Goal: Find specific page/section

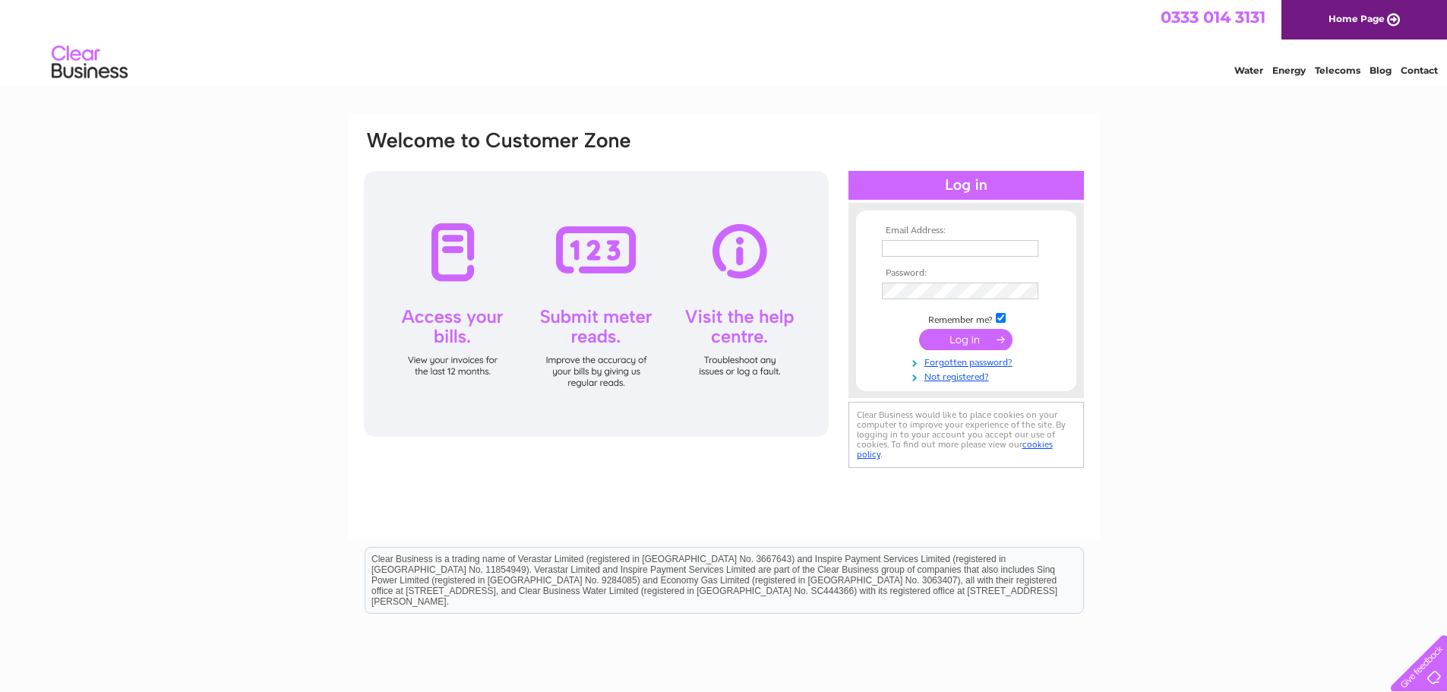
type input "info@hopeparkdental.co.uk"
click at [957, 335] on input "submit" at bounding box center [965, 339] width 93 height 21
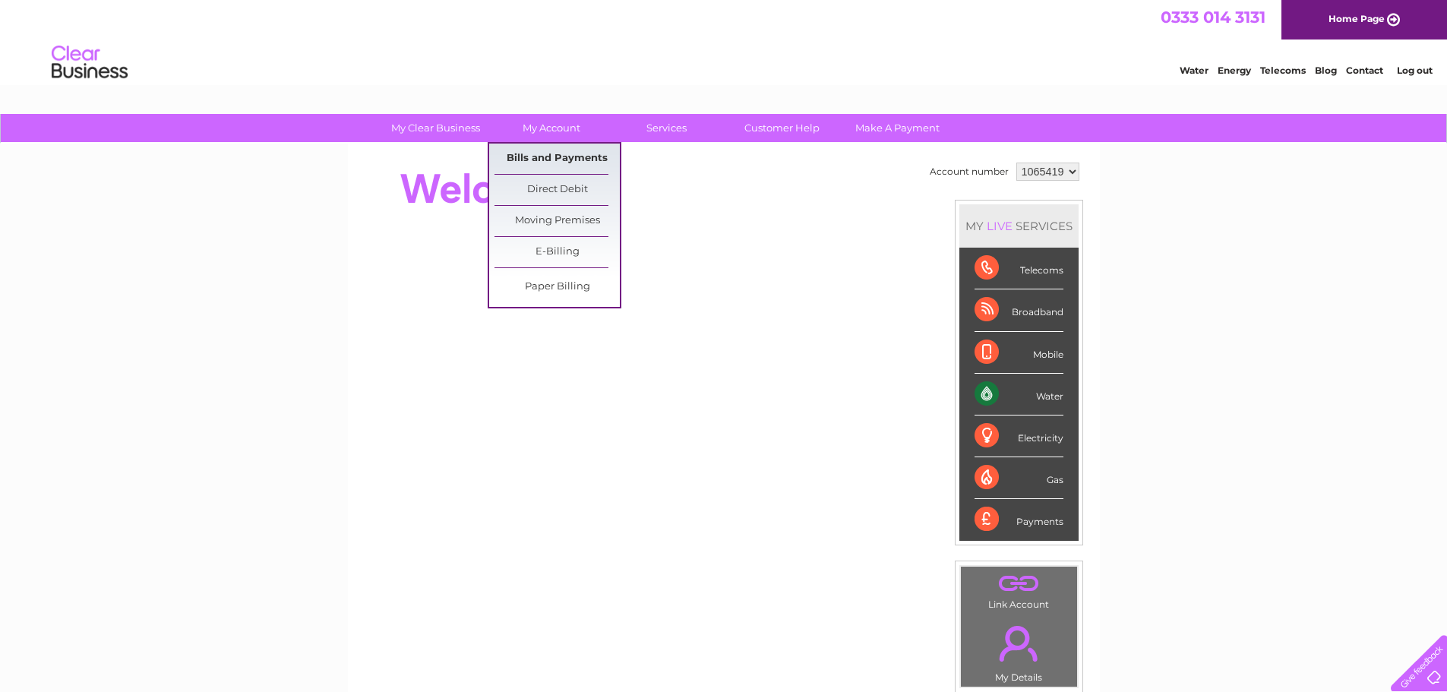
click at [573, 154] on link "Bills and Payments" at bounding box center [556, 159] width 125 height 30
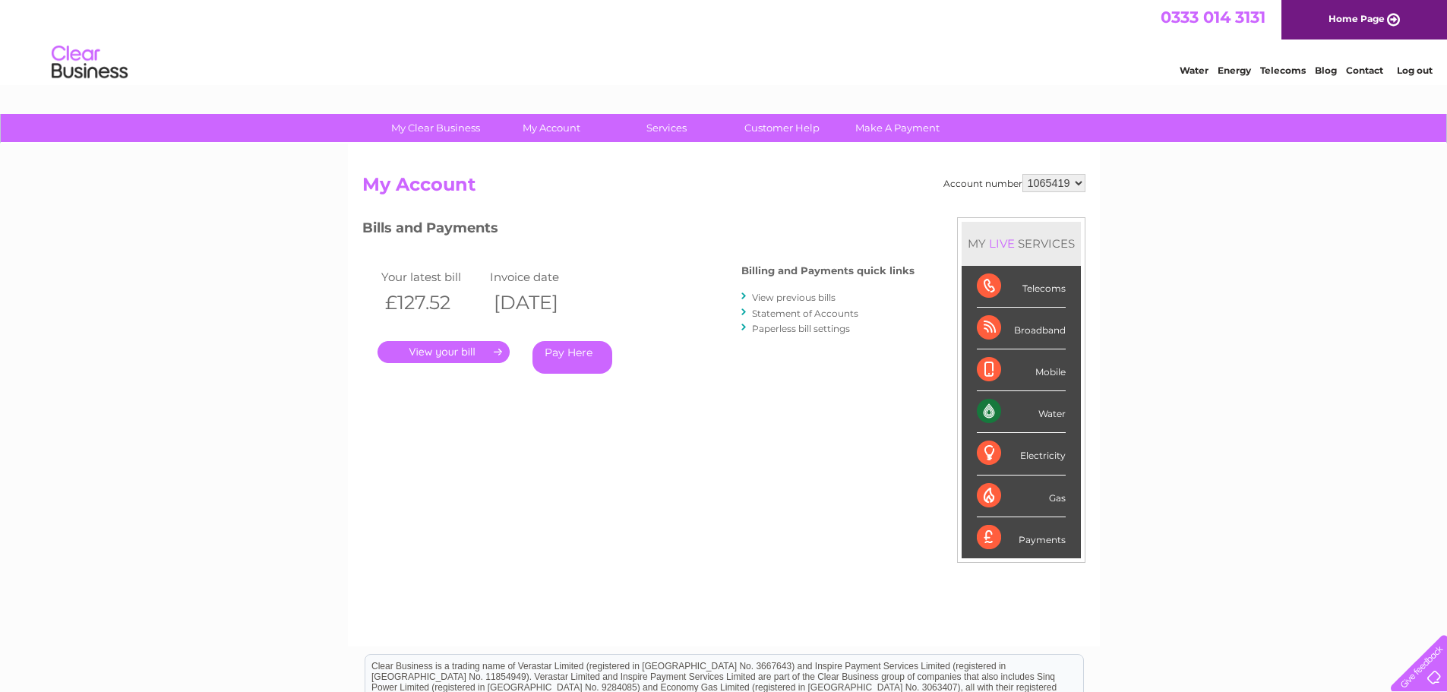
click at [481, 352] on link "." at bounding box center [443, 352] width 132 height 22
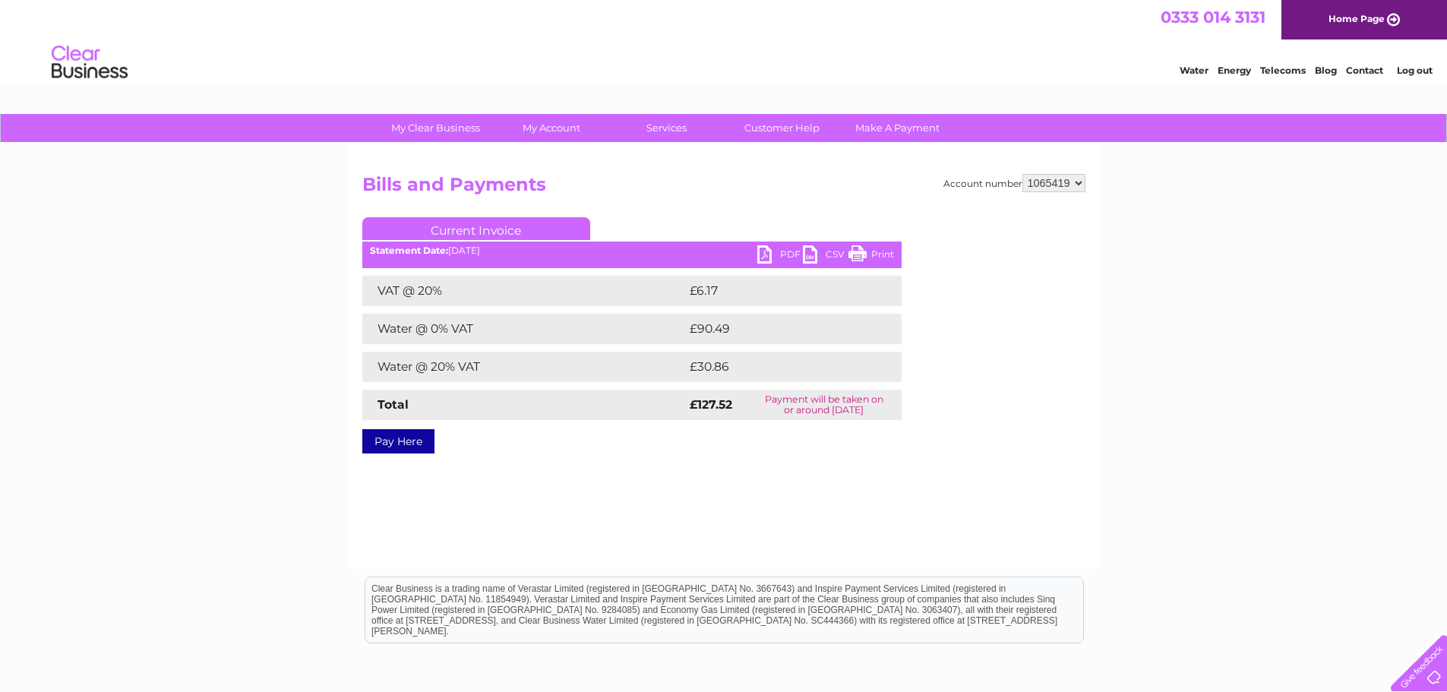
click at [772, 255] on link "PDF" at bounding box center [780, 256] width 46 height 22
